Goal: Task Accomplishment & Management: Manage account settings

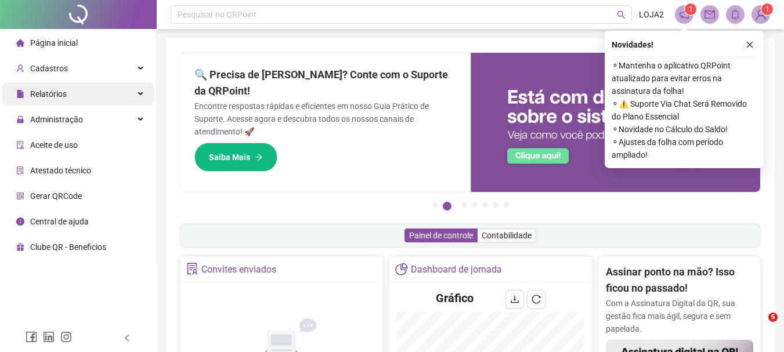
click at [143, 93] on div "Relatórios" at bounding box center [77, 93] width 151 height 23
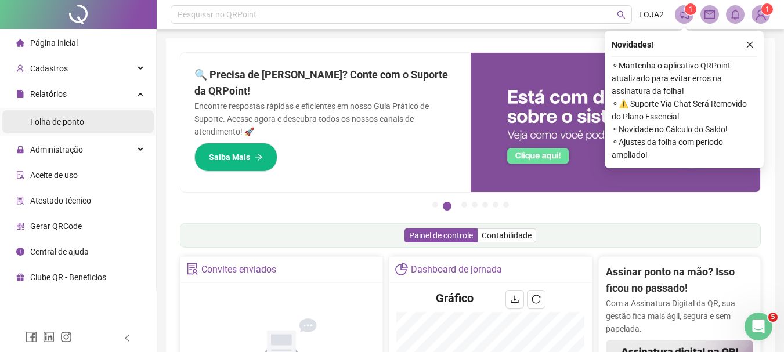
click at [98, 121] on li "Folha de ponto" at bounding box center [77, 121] width 151 height 23
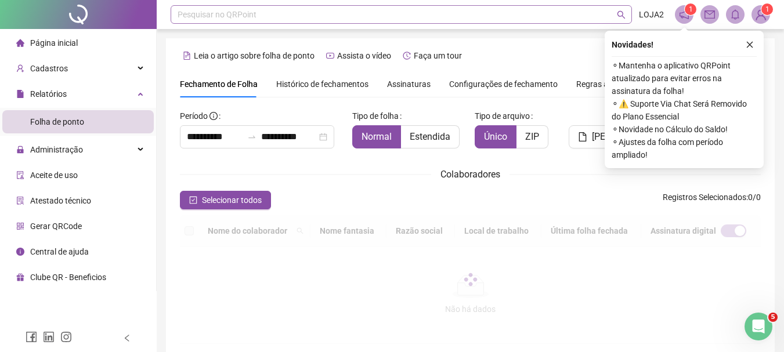
click at [219, 78] on div "Fechamento de Folha" at bounding box center [219, 84] width 78 height 13
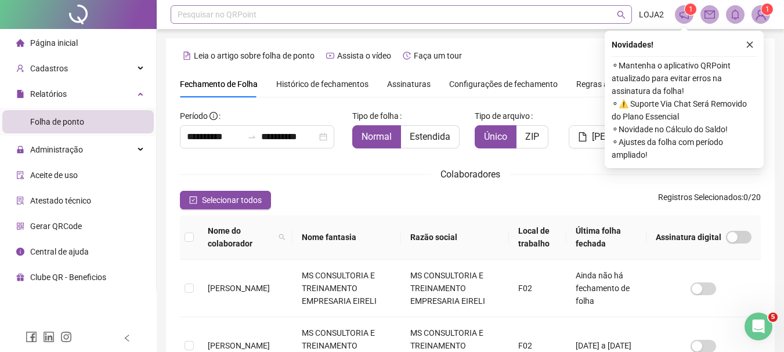
scroll to position [61, 0]
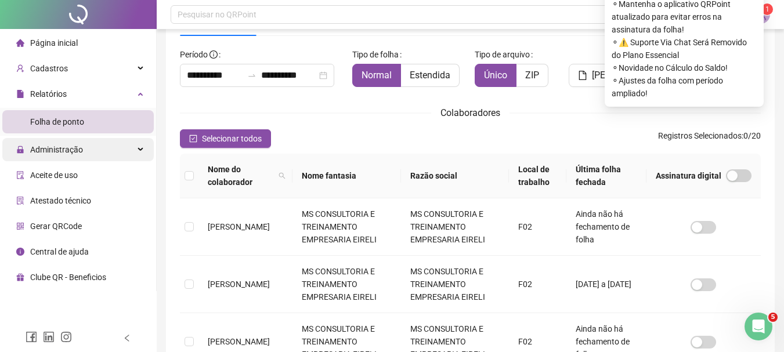
click at [129, 144] on div "Administração" at bounding box center [77, 149] width 151 height 23
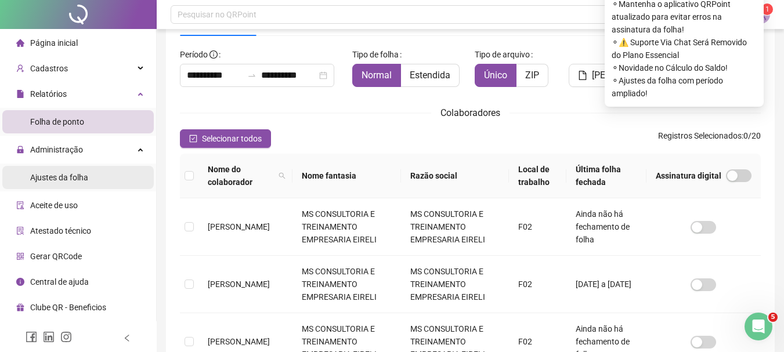
click at [66, 176] on span "Ajustes da folha" at bounding box center [59, 177] width 58 height 9
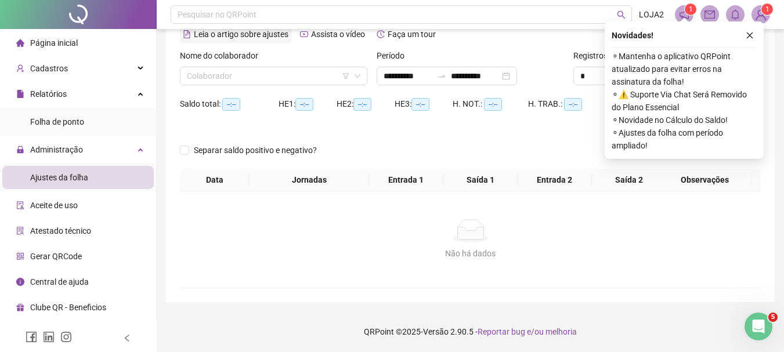
scroll to position [48, 0]
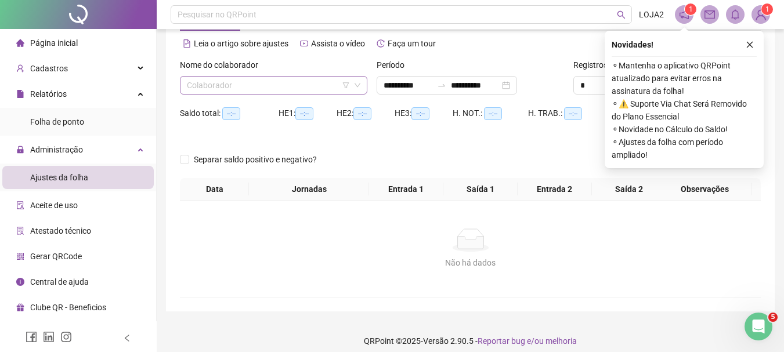
click at [226, 82] on input "search" at bounding box center [268, 85] width 163 height 17
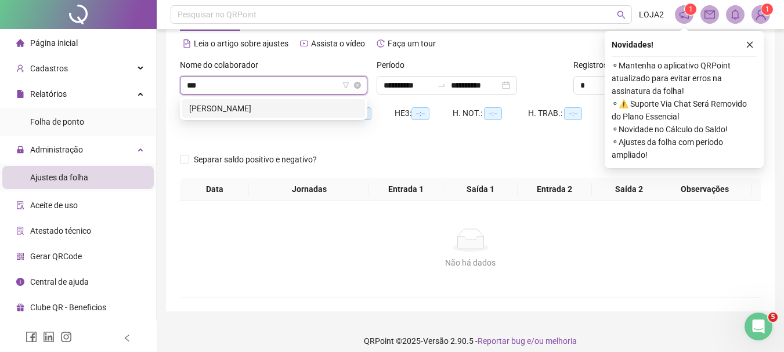
type input "****"
click at [259, 105] on div "[PERSON_NAME]" at bounding box center [273, 108] width 169 height 13
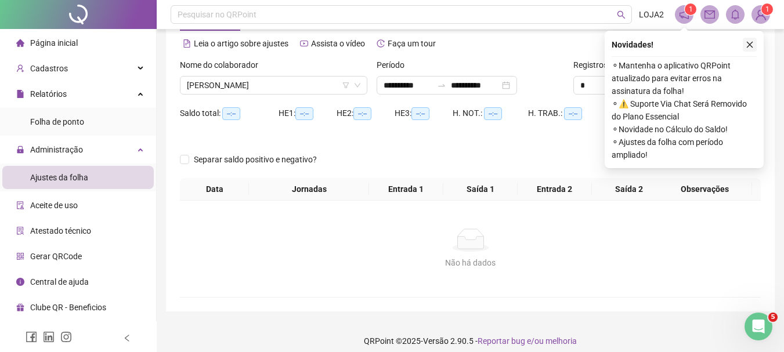
click at [749, 40] on button "button" at bounding box center [750, 45] width 14 height 14
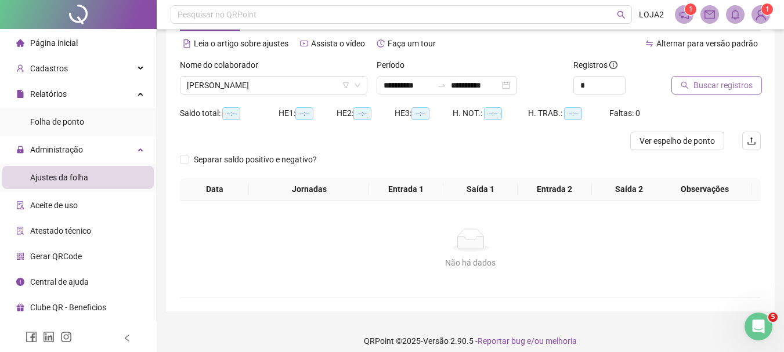
click at [710, 86] on span "Buscar registros" at bounding box center [722, 85] width 59 height 13
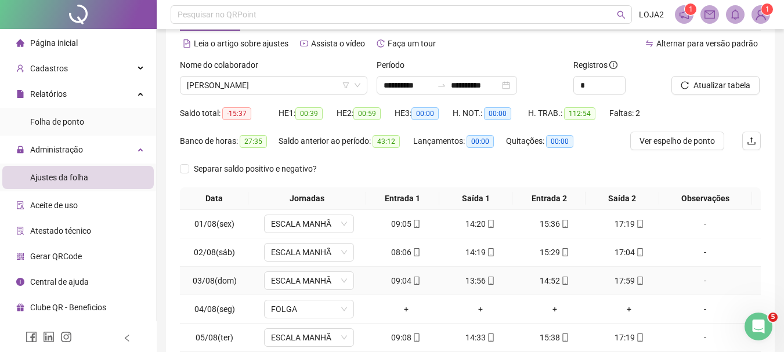
scroll to position [201, 0]
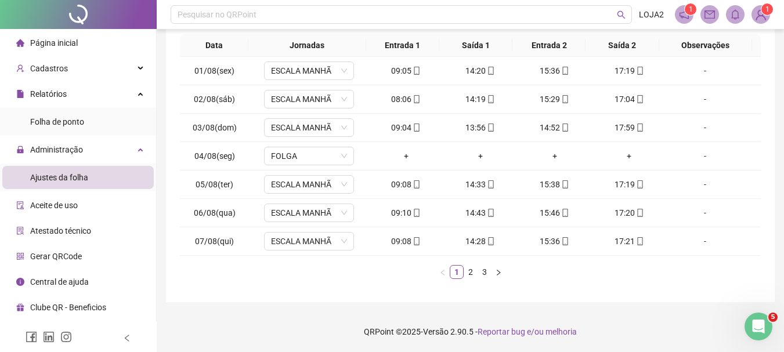
drag, startPoint x: 484, startPoint y: 269, endPoint x: 487, endPoint y: 280, distance: 11.6
click at [485, 269] on link "3" at bounding box center [484, 272] width 13 height 13
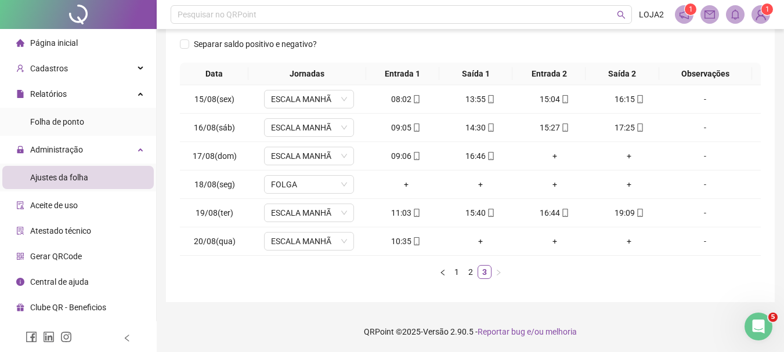
scroll to position [173, 0]
